Goal: Find specific page/section: Find specific page/section

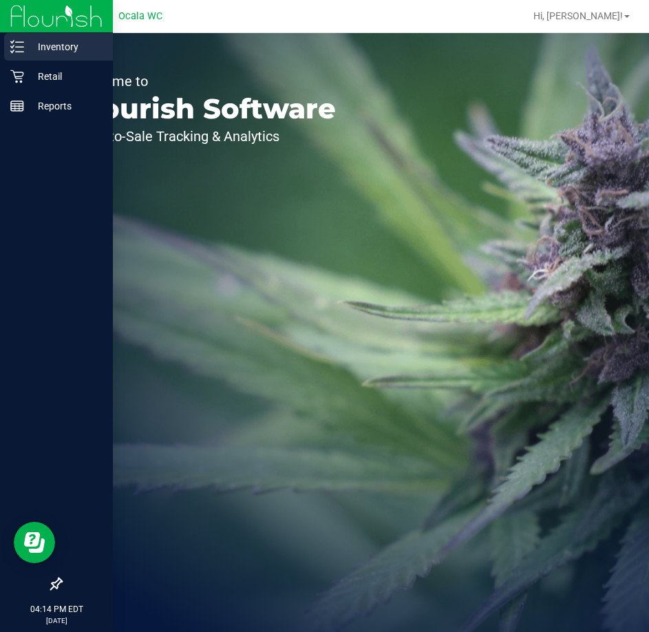
click at [45, 43] on p "Inventory" at bounding box center [65, 47] width 83 height 17
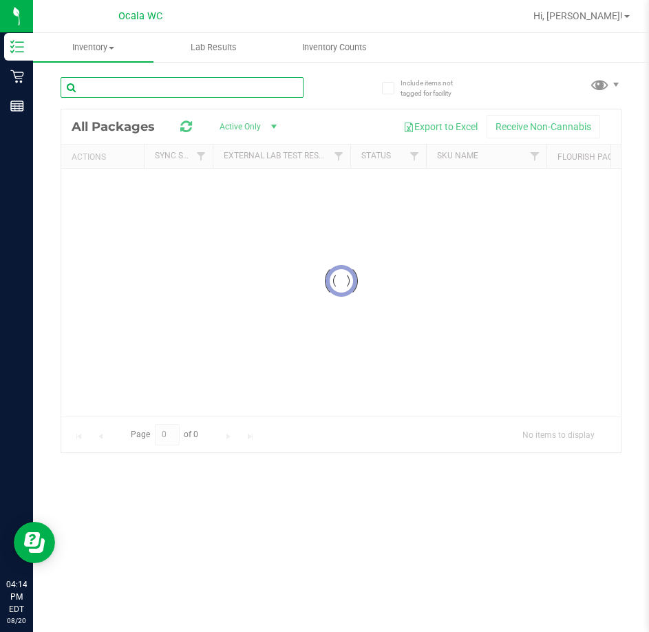
click at [174, 83] on div "Inventory All packages All inventory Waste log Lab Results Inventory Counts" at bounding box center [341, 332] width 616 height 599
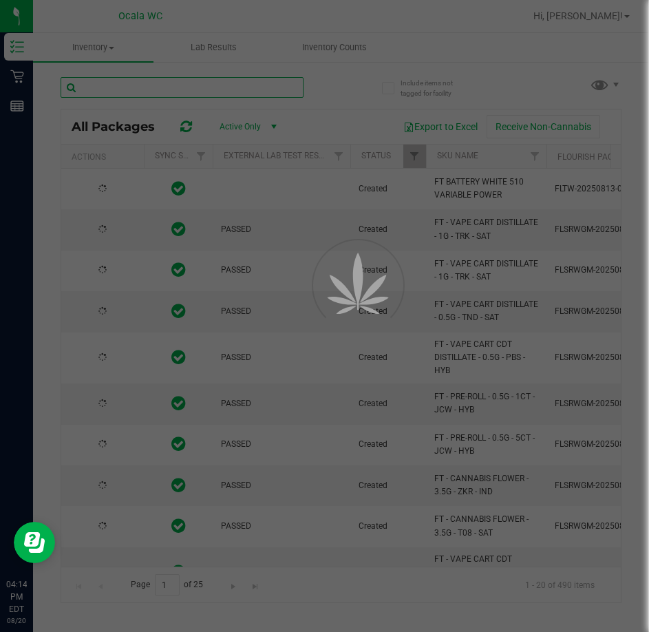
type input "[DATE]"
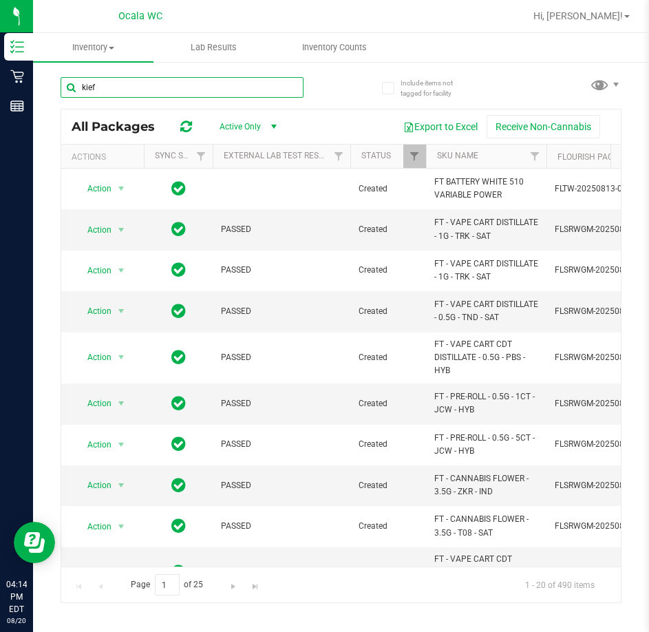
type input "kief"
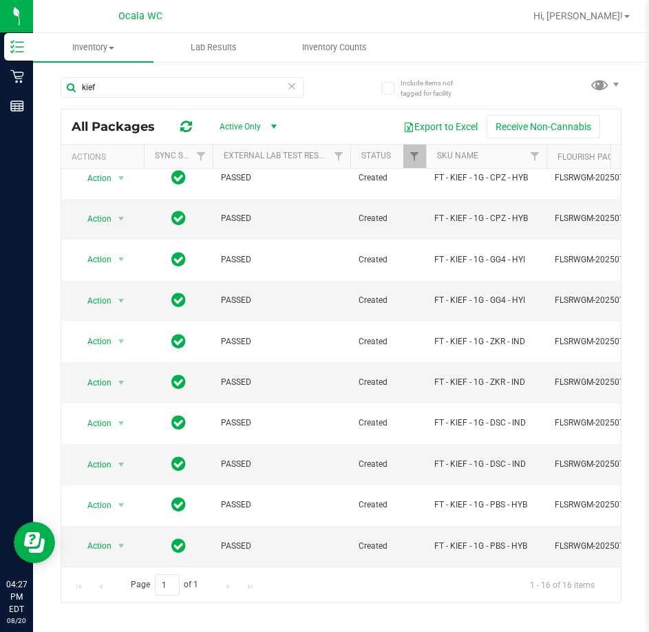
click at [290, 84] on icon at bounding box center [292, 85] width 10 height 17
